Goal: Information Seeking & Learning: Learn about a topic

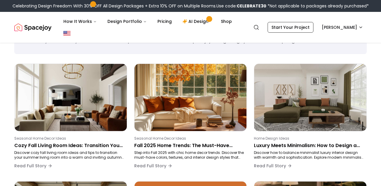
scroll to position [36, 0]
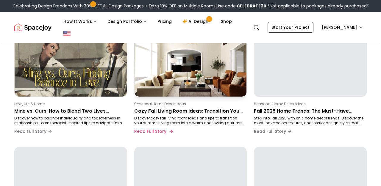
scroll to position [76, 0]
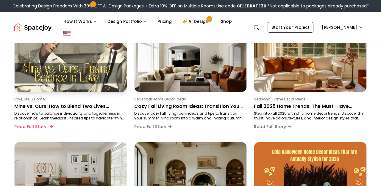
click at [114, 108] on p "Mine vs. Ours: How to Blend Two Lives Without Losing Yourself (and Without Losi…" at bounding box center [69, 106] width 110 height 7
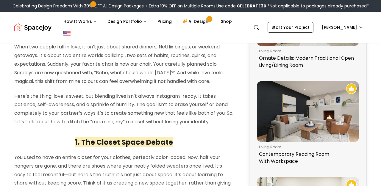
scroll to position [103, 0]
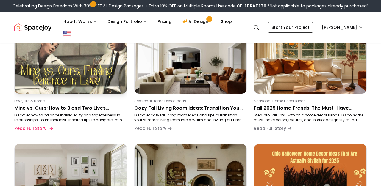
scroll to position [40, 0]
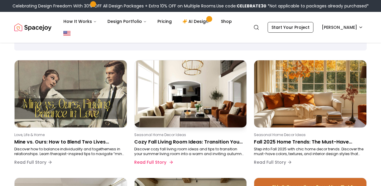
click at [144, 152] on p "Discover cozy fall living room ideas and tips to transition your summer living …" at bounding box center [189, 152] width 110 height 10
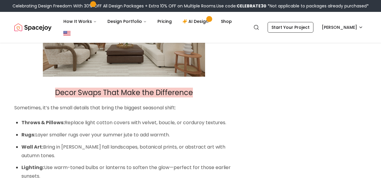
scroll to position [627, 0]
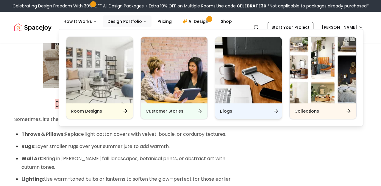
click at [252, 117] on div "Blogs" at bounding box center [248, 111] width 67 height 15
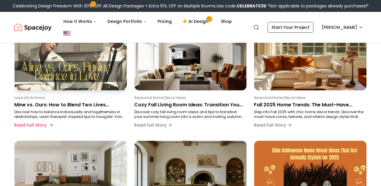
scroll to position [58, 0]
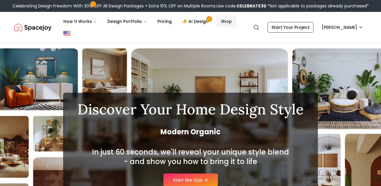
click at [220, 21] on link "Shop" at bounding box center [226, 21] width 21 height 12
